Goal: Navigation & Orientation: Go to known website

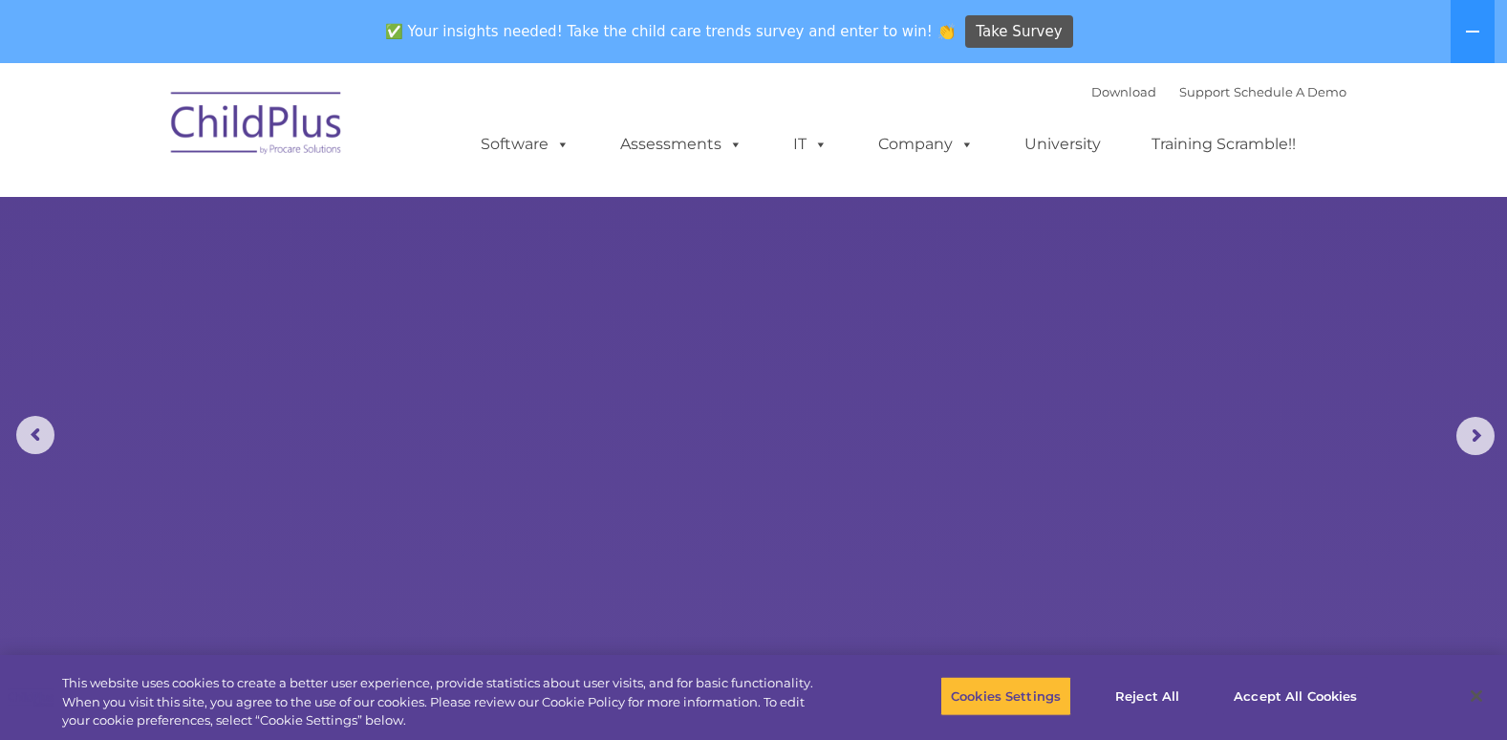
select select "MEDIUM"
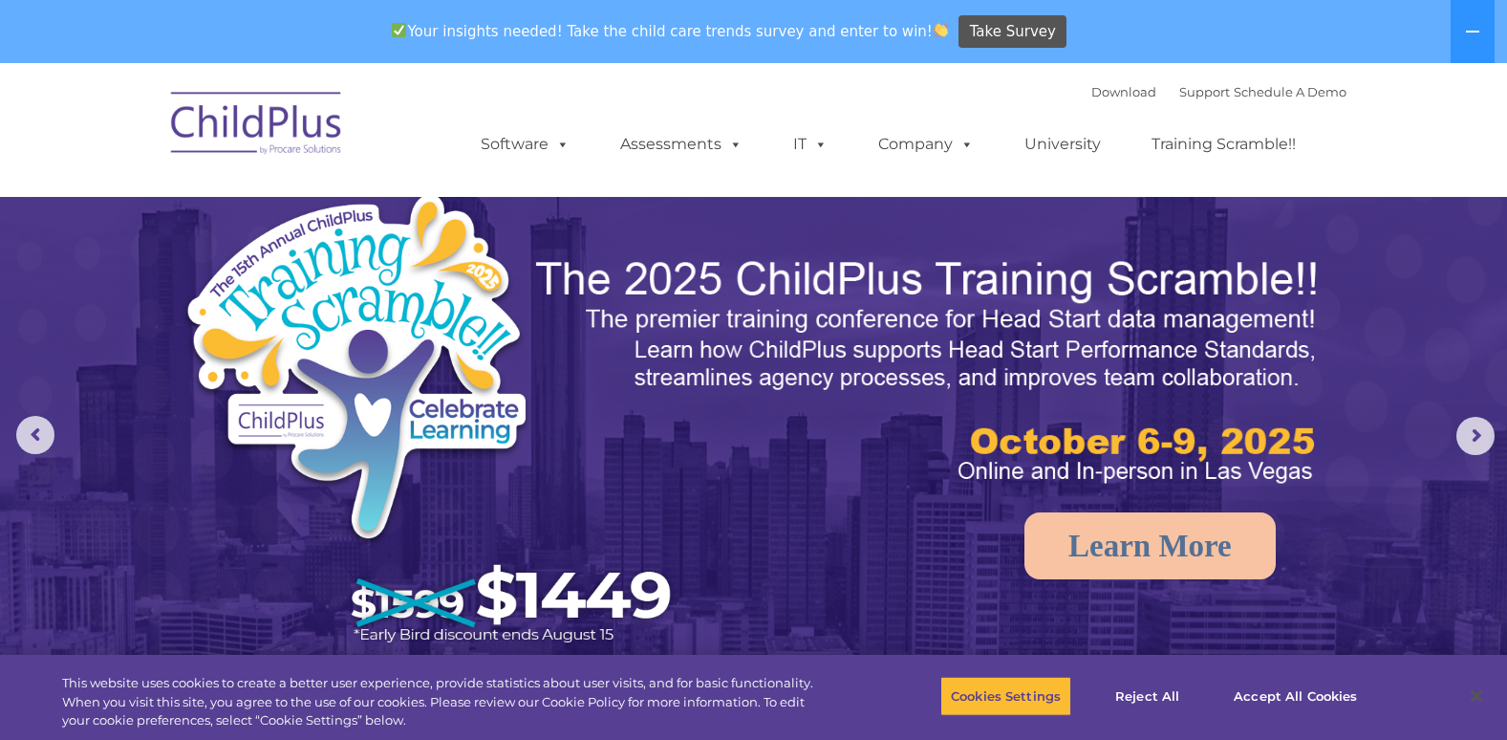
click at [300, 149] on img at bounding box center [257, 126] width 191 height 96
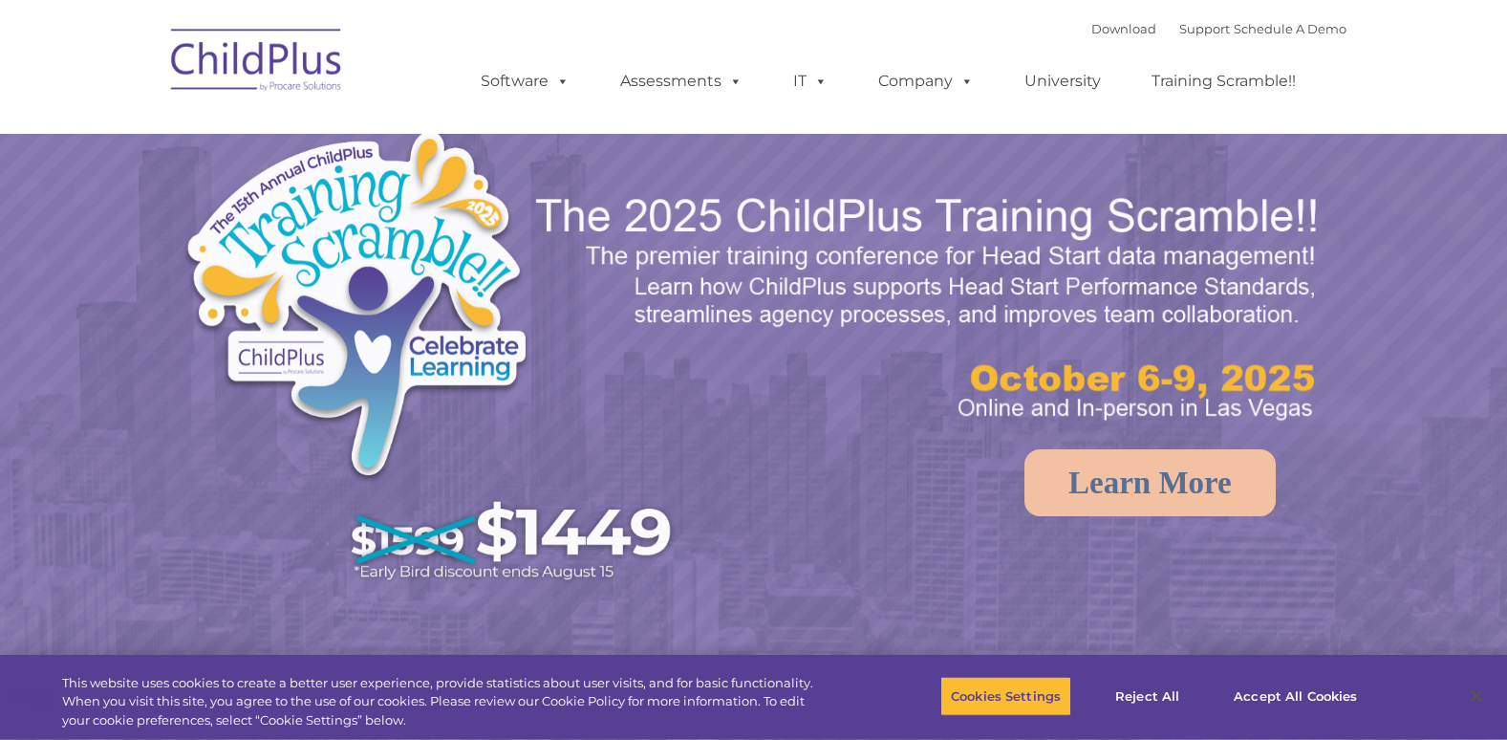
select select "MEDIUM"
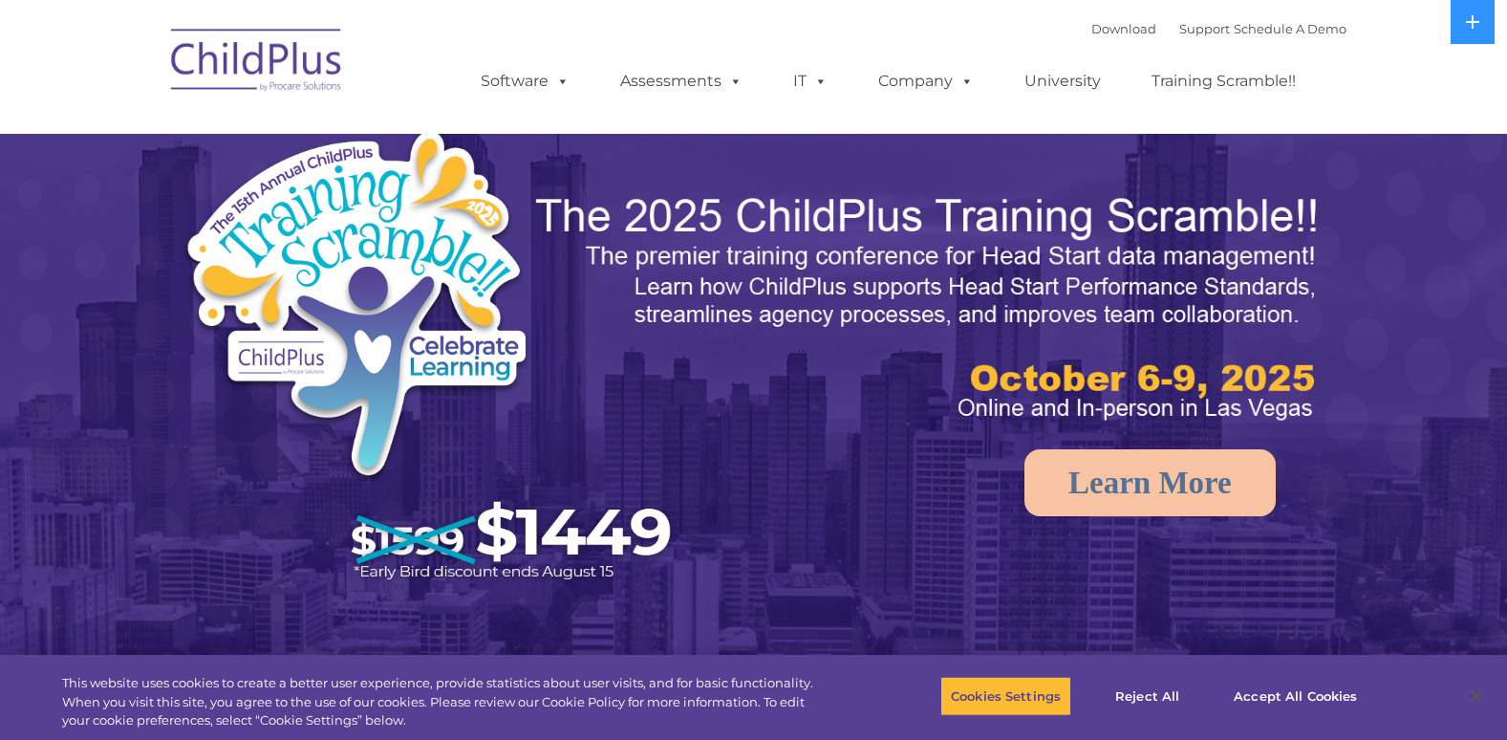
select select "MEDIUM"
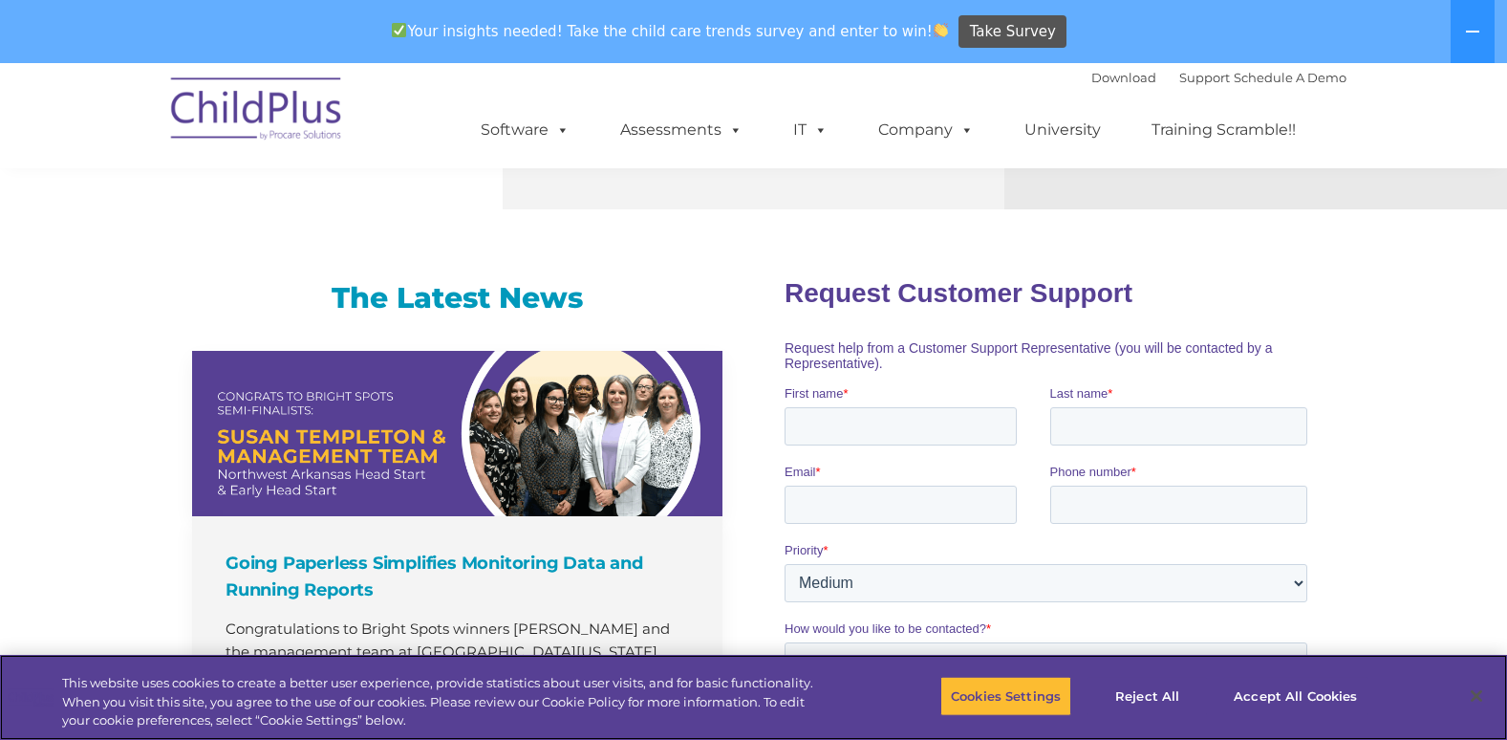
scroll to position [1190, 0]
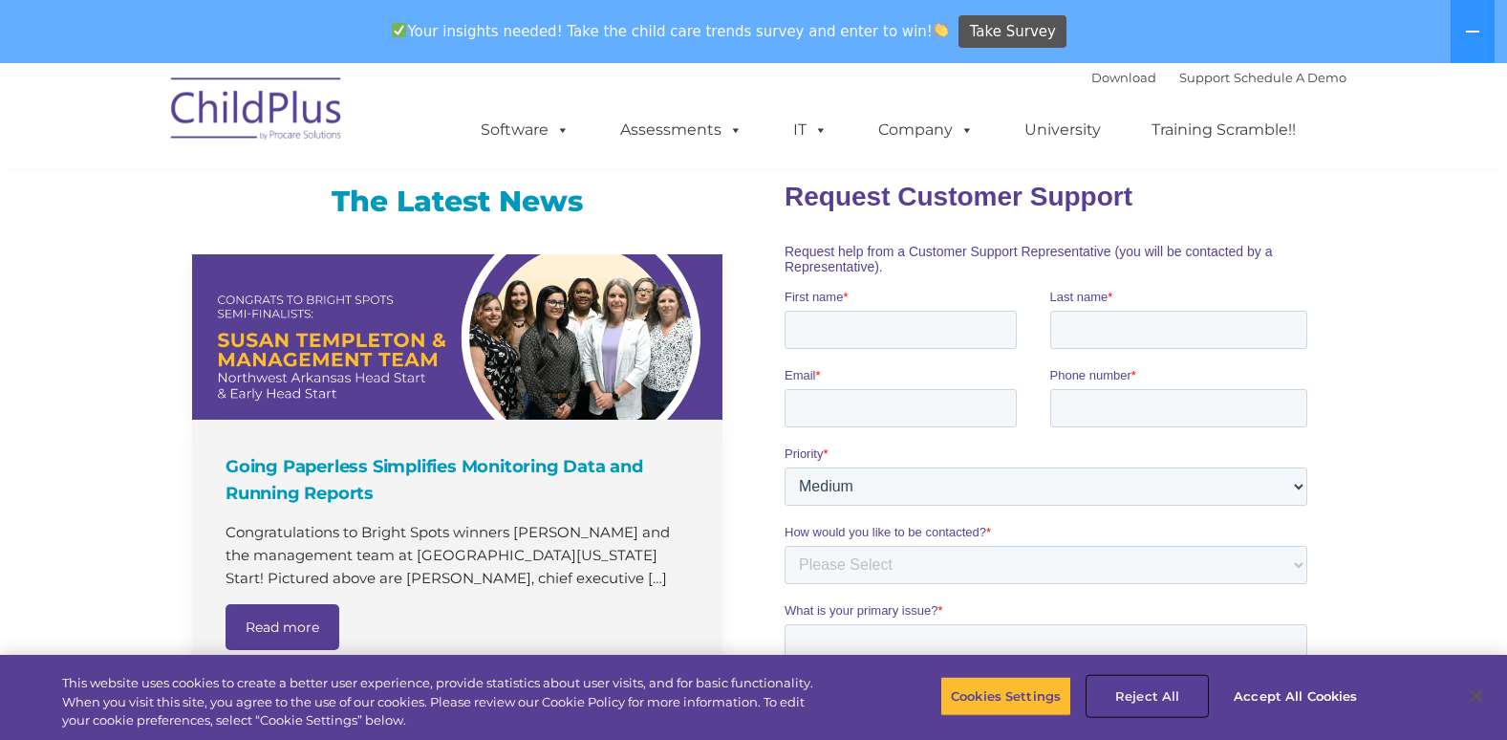
click at [1137, 695] on button "Reject All" at bounding box center [1147, 696] width 119 height 40
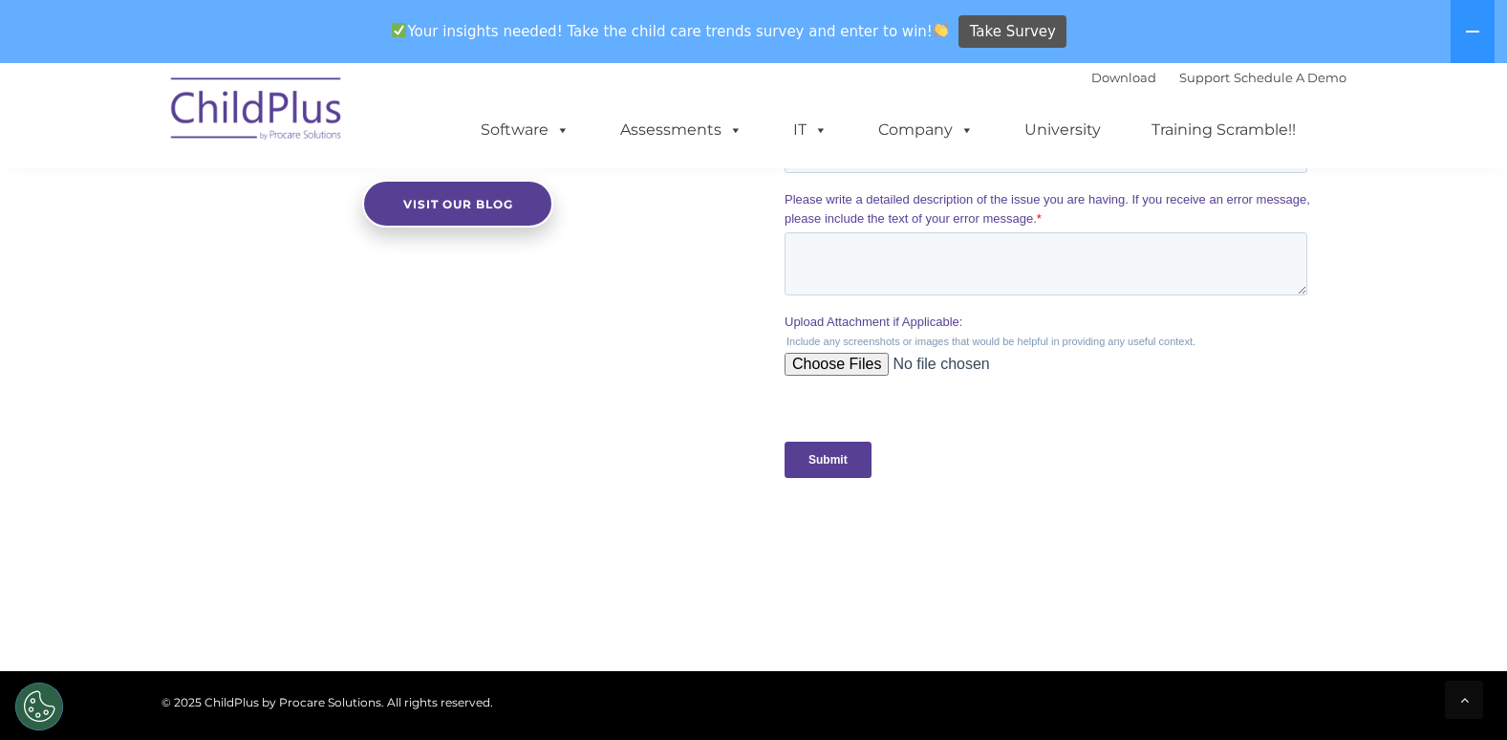
scroll to position [2121, 0]
